Goal: Task Accomplishment & Management: Complete application form

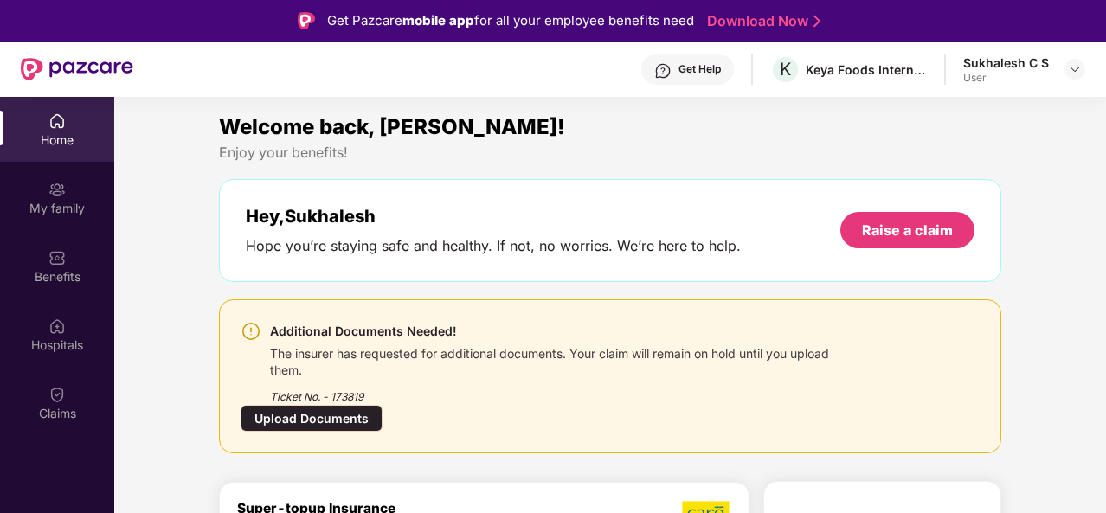
click at [285, 420] on div "Upload Documents" at bounding box center [312, 418] width 142 height 27
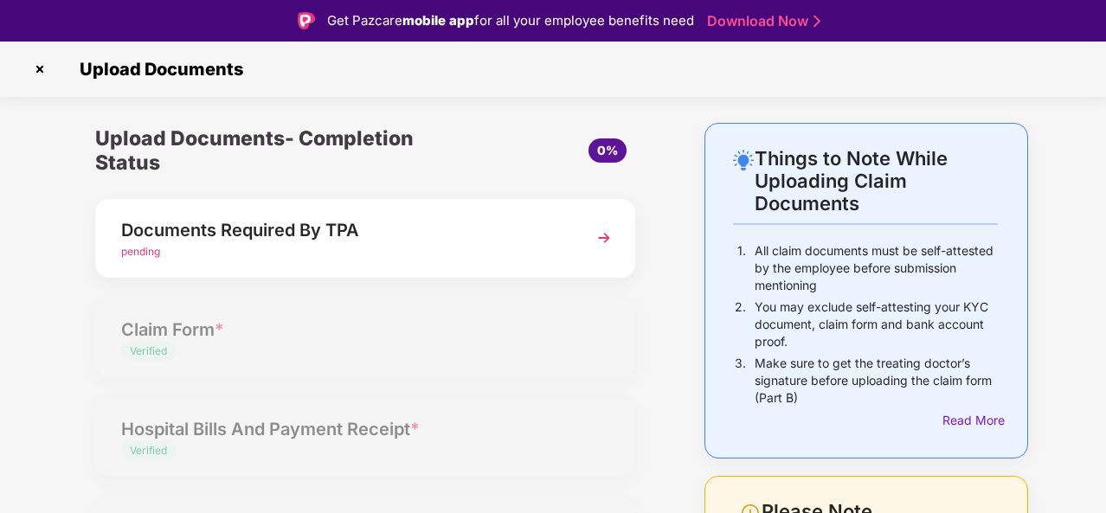
click at [196, 241] on div "Documents Required By TPA" at bounding box center [344, 230] width 447 height 28
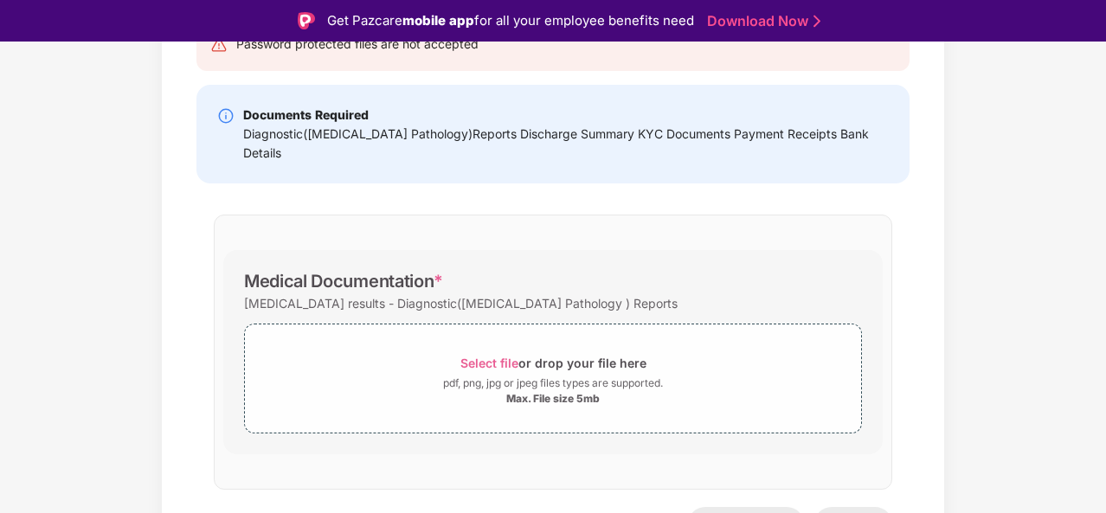
scroll to position [230, 0]
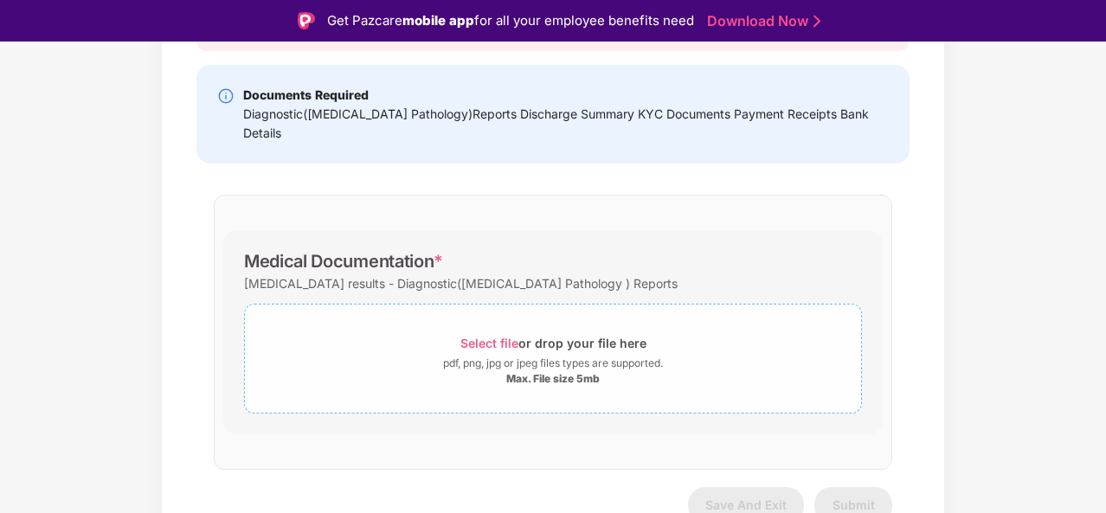
click at [498, 336] on span "Select file" at bounding box center [489, 343] width 58 height 15
click at [483, 336] on span "Select file" at bounding box center [489, 343] width 58 height 15
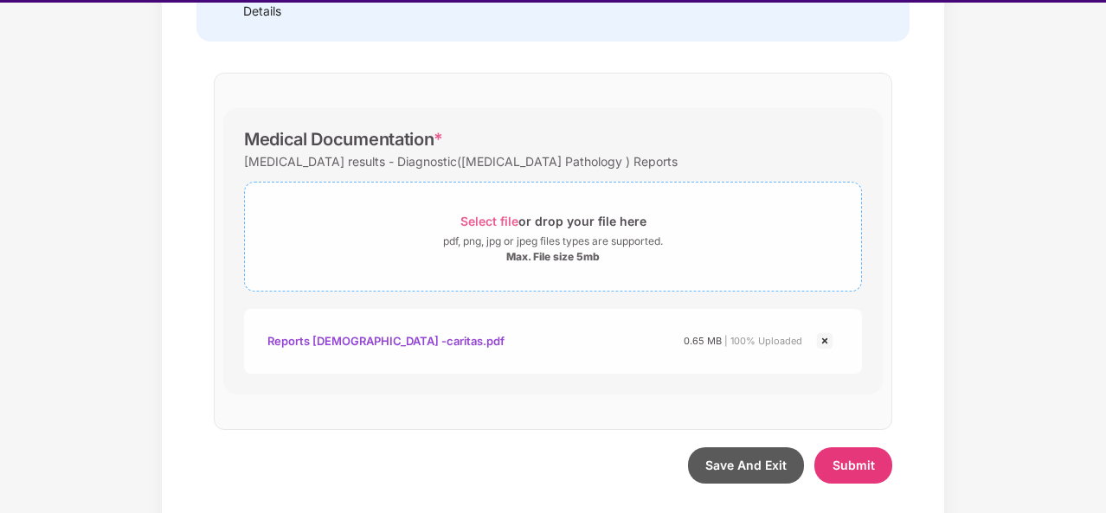
scroll to position [42, 0]
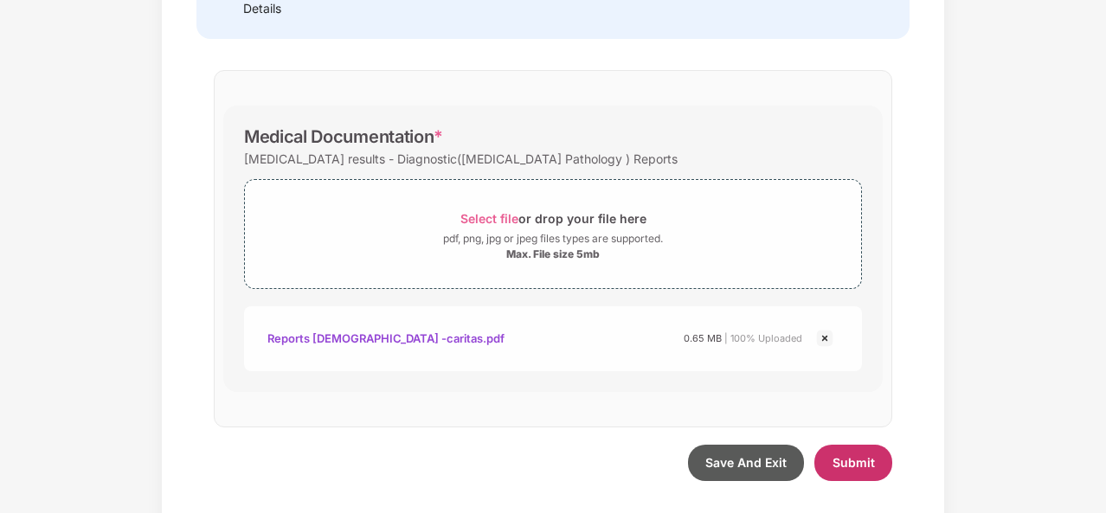
click at [860, 455] on span "Submit" at bounding box center [853, 462] width 42 height 15
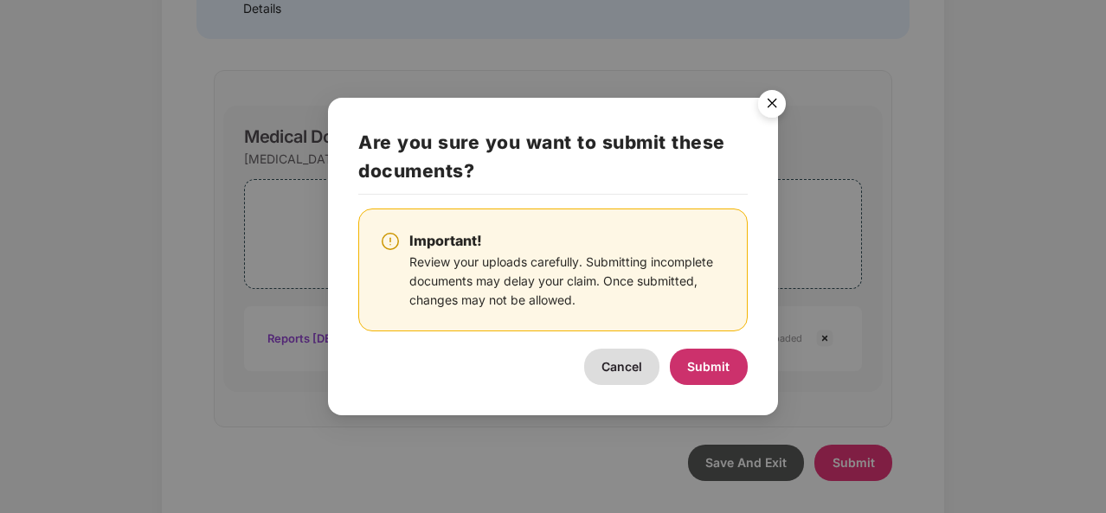
click at [703, 364] on span "Submit" at bounding box center [708, 366] width 42 height 15
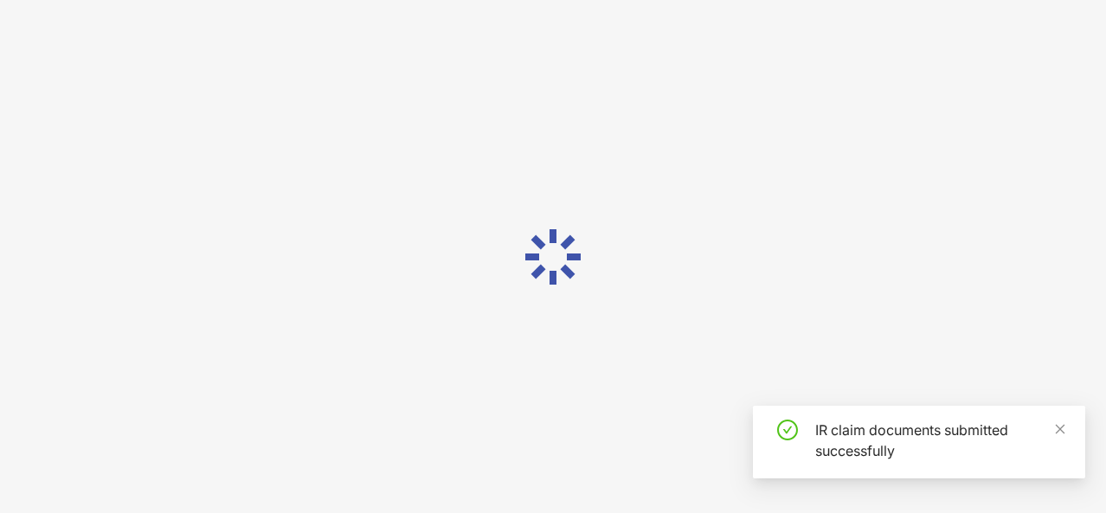
scroll to position [0, 0]
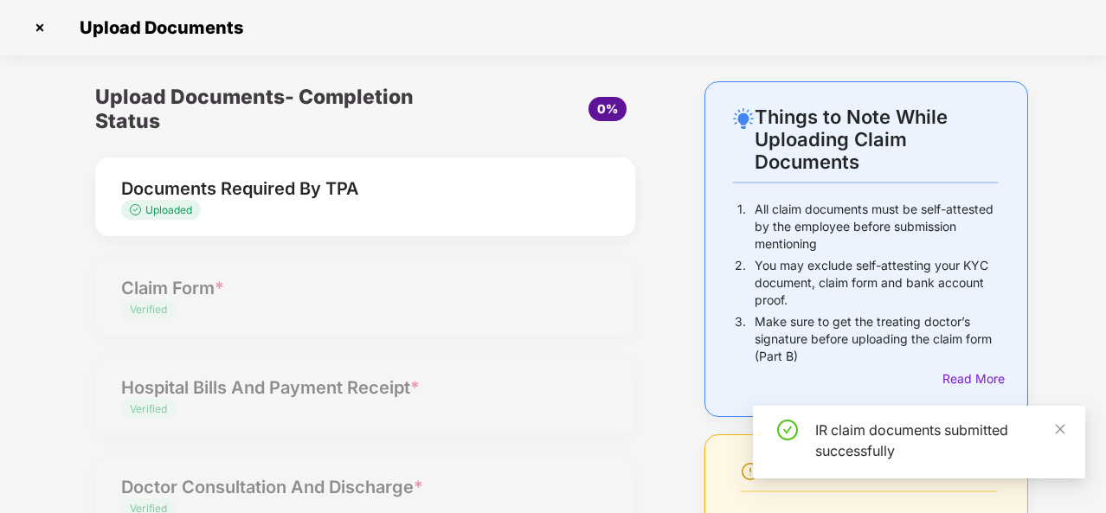
click at [433, 262] on div "Upload Documents- Completion Status 0% Documents Required By TPA Uploaded Claim…" at bounding box center [365, 420] width 574 height 679
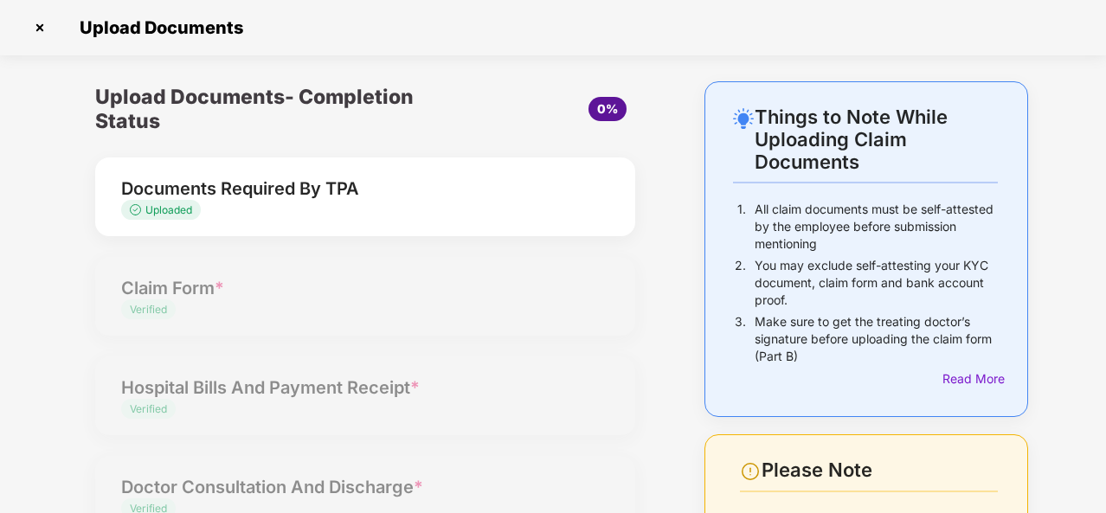
click at [37, 24] on img at bounding box center [40, 28] width 28 height 28
